Goal: Transaction & Acquisition: Book appointment/travel/reservation

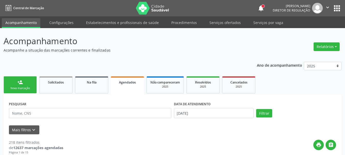
click at [339, 11] on button "apps" at bounding box center [337, 8] width 9 height 9
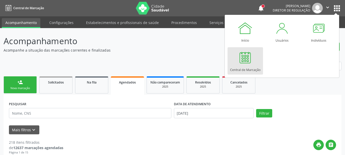
click at [243, 63] on div at bounding box center [245, 57] width 15 height 15
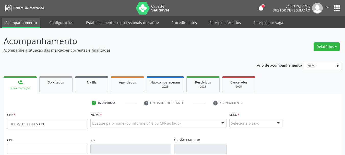
type input "700 4019 1133 6348"
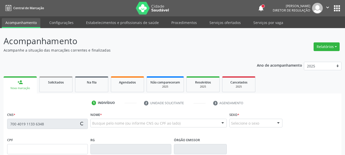
type input "640.571.274-53"
type input "16/06/1951"
type input "Rosa Lucas da Silva"
type input "(87) 98115-9623"
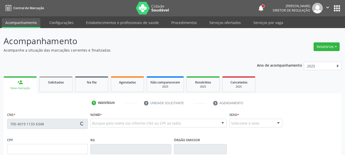
type input "36"
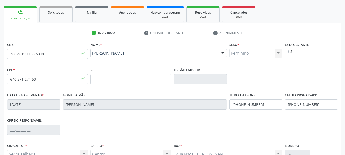
scroll to position [77, 0]
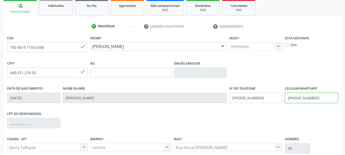
drag, startPoint x: 319, startPoint y: 100, endPoint x: 260, endPoint y: 105, distance: 59.3
click at [260, 105] on div "Data de nascimento * 16/06/1951 Nome da mãe Rosa Lucas da Silva Nº do Telefone …" at bounding box center [173, 97] width 334 height 25
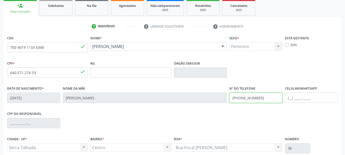
click at [212, 100] on div "Data de nascimento * 16/06/1951 Nome da mãe Rosa Lucas da Silva Nº do Telefone …" at bounding box center [173, 97] width 334 height 25
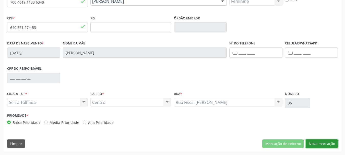
click at [331, 144] on button "Nova marcação" at bounding box center [322, 144] width 32 height 9
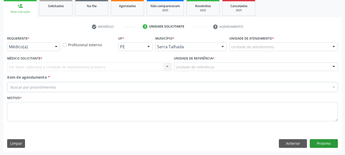
scroll to position [76, 0]
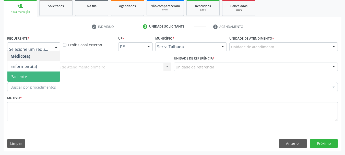
click at [33, 76] on span "Paciente" at bounding box center [33, 77] width 53 height 10
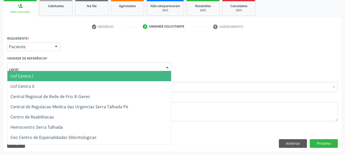
type input "centro"
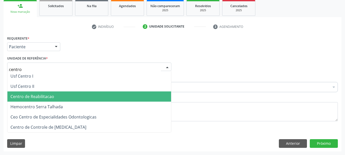
click at [44, 101] on span "Centro de Reabilitacao" at bounding box center [89, 97] width 164 height 10
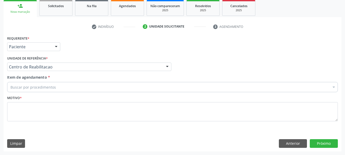
click at [41, 82] on div "Item de agendamento * Buscar por procedimentos Selecionar todos 0304070076 - .Q…" at bounding box center [172, 83] width 331 height 16
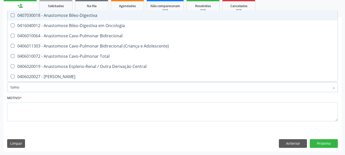
click at [39, 94] on div "Motivo *" at bounding box center [172, 107] width 331 height 27
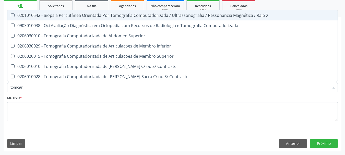
type input "tomogra"
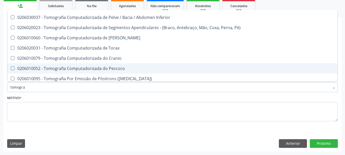
scroll to position [102, 0]
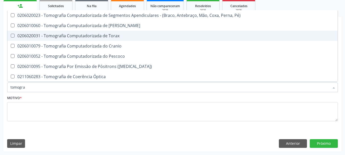
click at [82, 36] on div "0206020031 - Tomografia Computadorizada de Torax" at bounding box center [172, 36] width 324 height 4
checkbox Torax "true"
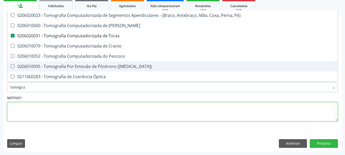
click at [46, 115] on textarea at bounding box center [172, 111] width 331 height 19
checkbox Computadorizada "true"
checkbox Torax "false"
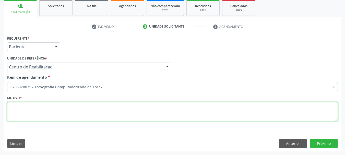
scroll to position [0, 0]
type textarea "..."
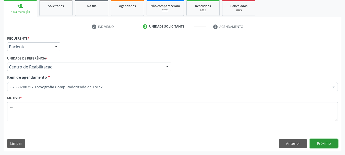
click at [328, 145] on button "Próximo" at bounding box center [324, 143] width 28 height 9
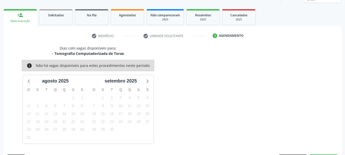
scroll to position [76, 0]
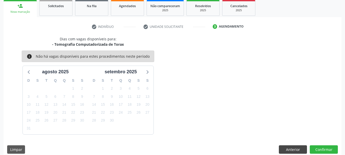
drag, startPoint x: 293, startPoint y: 145, endPoint x: 291, endPoint y: 148, distance: 2.7
click at [291, 147] on div "Dias com vagas disponíveis para: - Tomografia Computadorizada de Torax info Não…" at bounding box center [173, 96] width 338 height 121
click at [291, 149] on button "Anterior" at bounding box center [293, 149] width 28 height 9
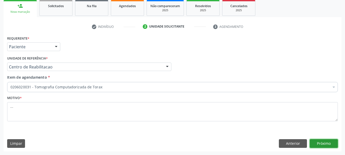
click at [329, 142] on button "Próximo" at bounding box center [324, 143] width 28 height 9
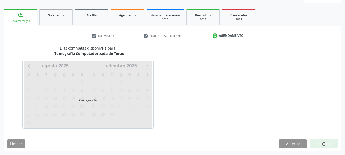
scroll to position [67, 0]
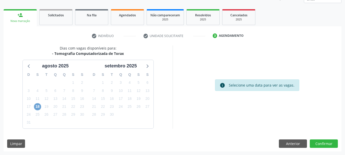
click at [38, 109] on span "18" at bounding box center [37, 106] width 7 height 7
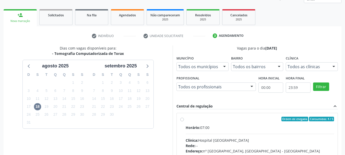
click at [186, 118] on label "Ordem de chegada Consumidos: 4 / 5 Horário: 07:00 Clínica: Hospital Santa Marta…" at bounding box center [260, 156] width 149 height 78
click at [182, 118] on input "Ordem de chegada Consumidos: 4 / 5 Horário: 07:00 Clínica: Hospital Santa Marta…" at bounding box center [183, 119] width 4 height 5
radio input "true"
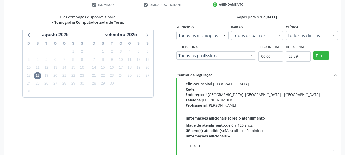
scroll to position [150, 0]
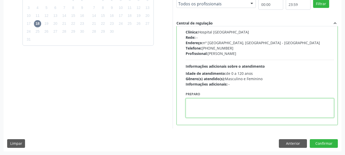
click at [201, 100] on textarea at bounding box center [260, 107] width 149 height 19
type textarea "com contraste"
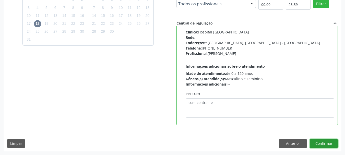
click at [320, 142] on button "Confirmar" at bounding box center [324, 143] width 28 height 9
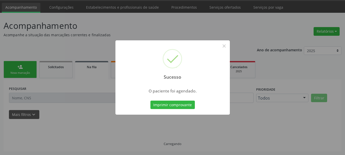
scroll to position [15, 0]
click at [188, 105] on button "Imprimir comprovante" at bounding box center [173, 105] width 44 height 9
